Goal: Find contact information: Find contact information

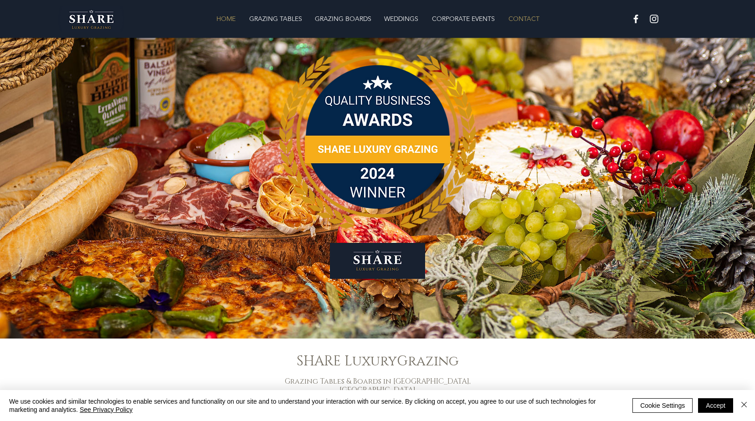
click at [532, 16] on p "CONTACT" at bounding box center [524, 19] width 40 height 18
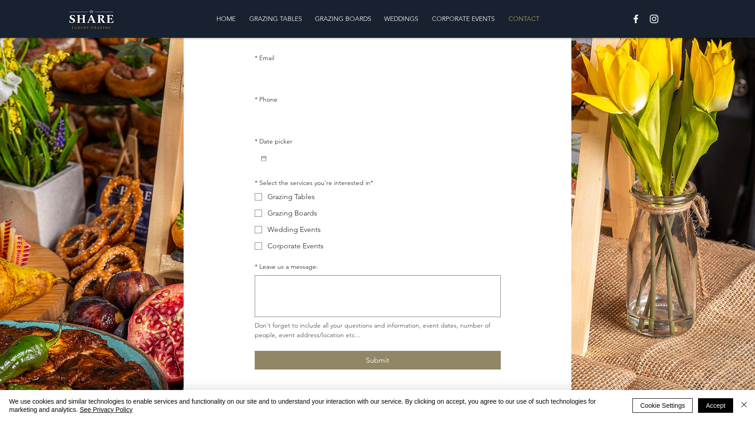
scroll to position [143, 0]
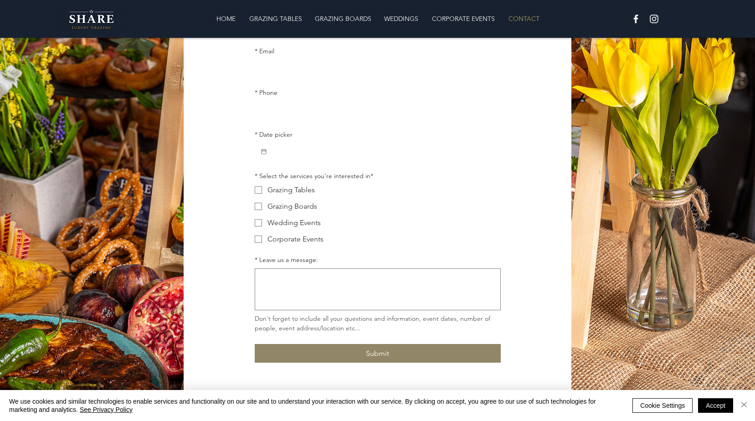
click at [742, 402] on img "Close" at bounding box center [744, 404] width 11 height 11
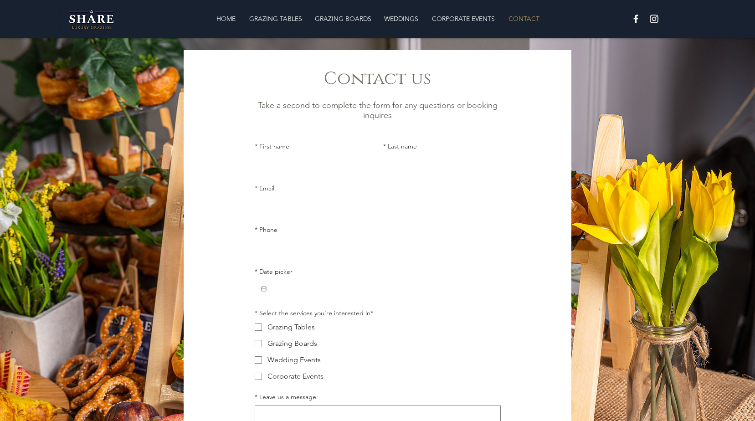
scroll to position [0, 0]
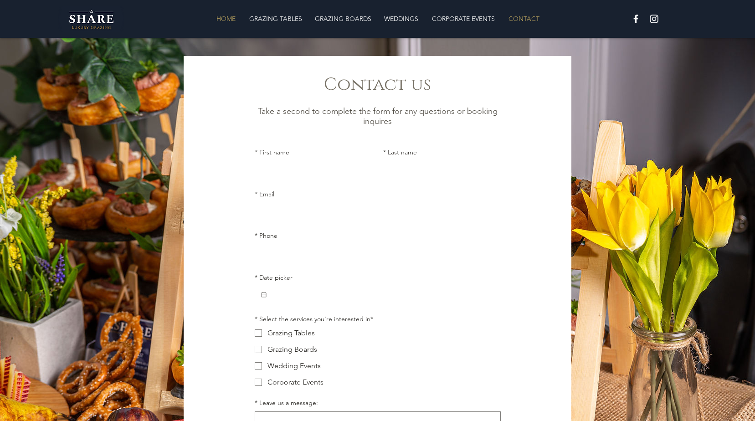
click at [218, 15] on p "HOME" at bounding box center [226, 19] width 28 height 18
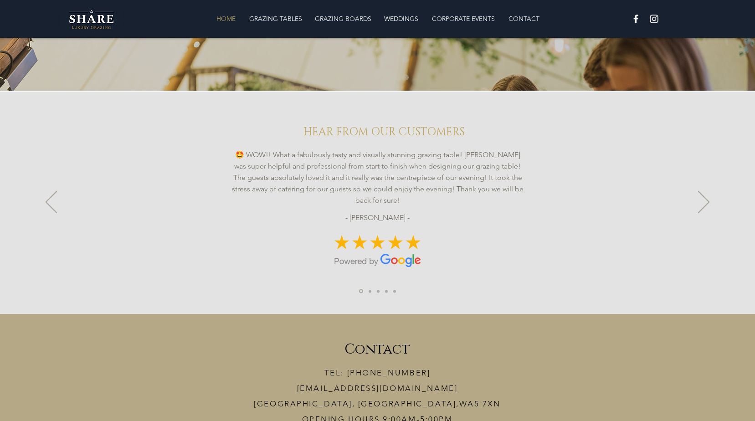
scroll to position [1999, 0]
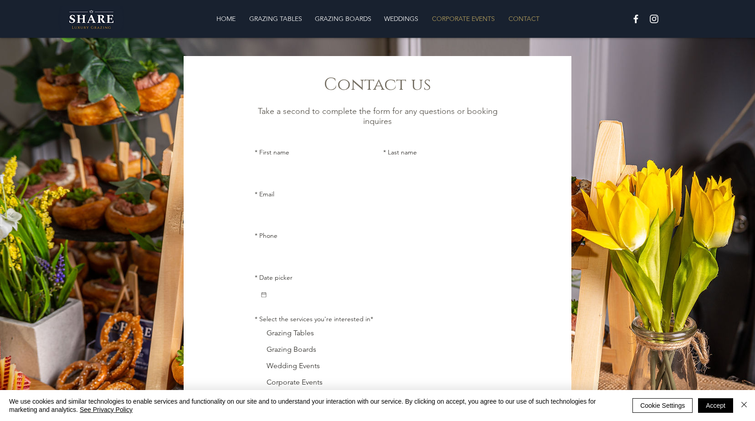
click at [458, 15] on p "CORPORATE EVENTS" at bounding box center [463, 19] width 72 height 18
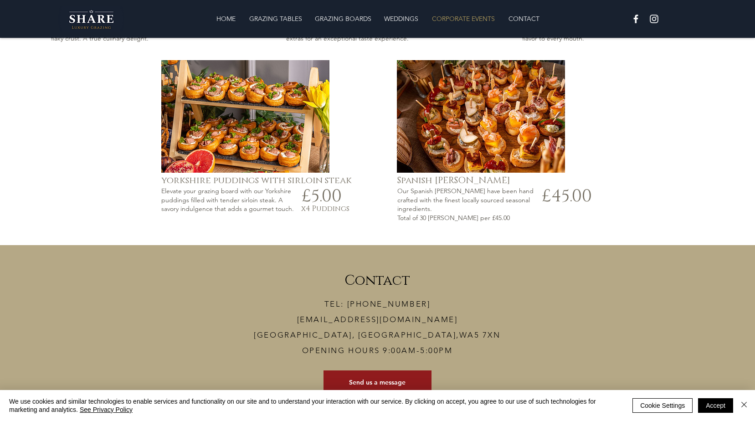
scroll to position [2168, 0]
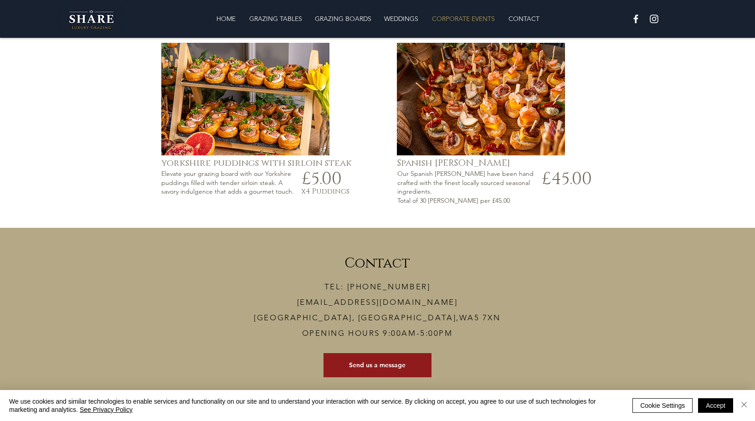
click at [743, 405] on img "Close" at bounding box center [744, 404] width 11 height 11
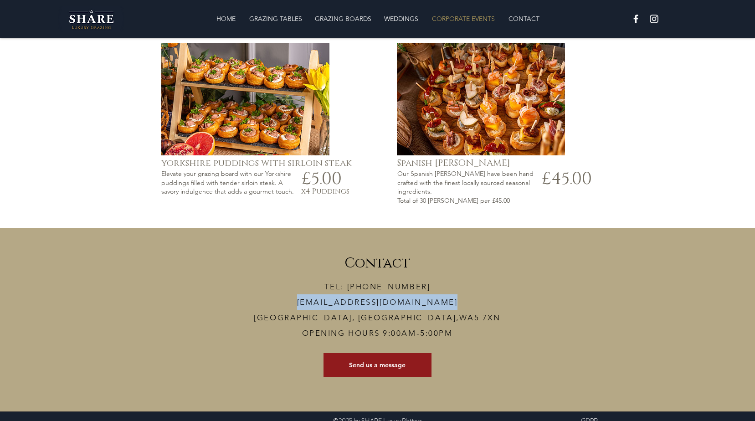
drag, startPoint x: 473, startPoint y: 293, endPoint x: 285, endPoint y: 298, distance: 188.3
click at [285, 298] on p "TEL: [PHONE_NUMBER] [EMAIL_ADDRESS][DOMAIN_NAME]" at bounding box center [377, 294] width 305 height 31
copy link "[EMAIL_ADDRESS][DOMAIN_NAME]"
